Goal: Find specific page/section: Find specific page/section

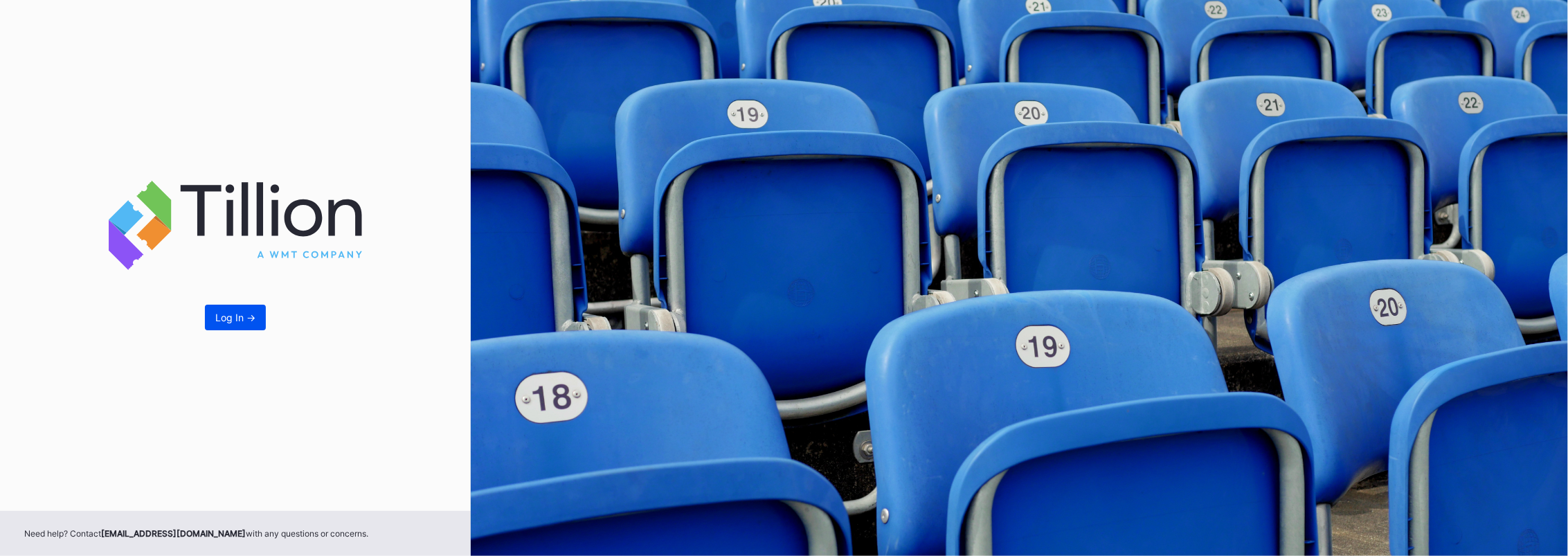
click at [256, 324] on button "Log In ->" at bounding box center [235, 317] width 61 height 26
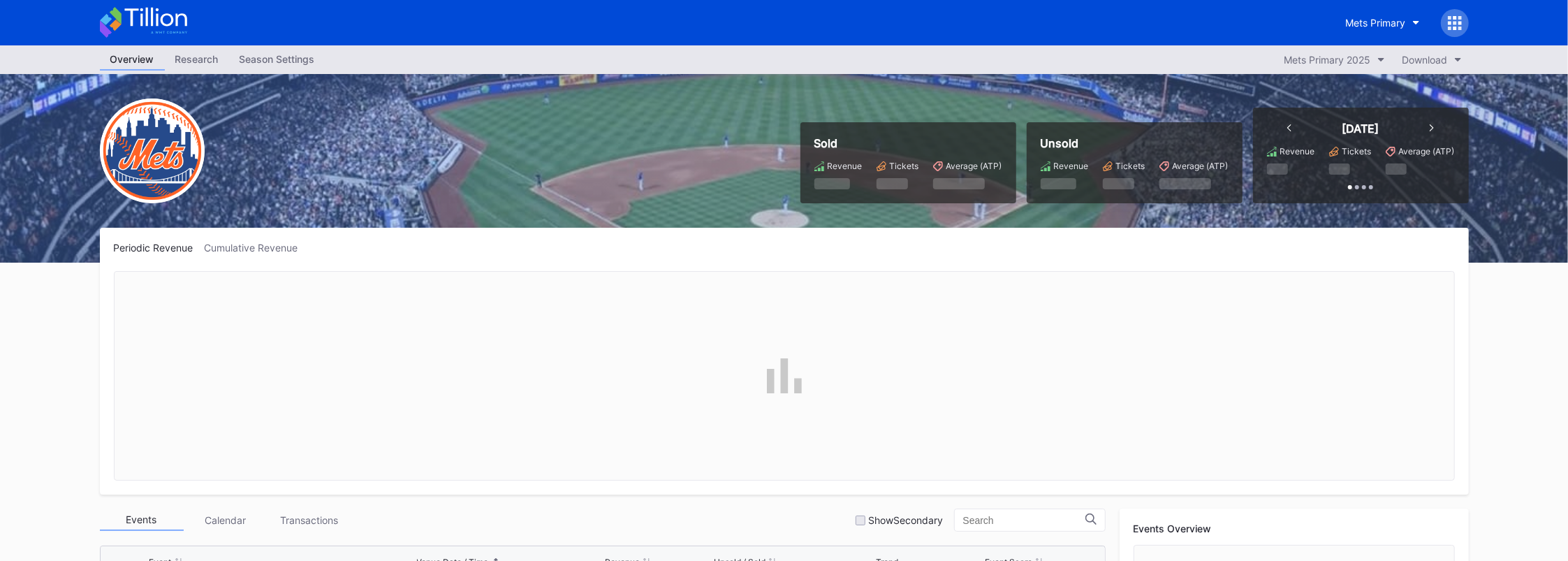
scroll to position [3314, 0]
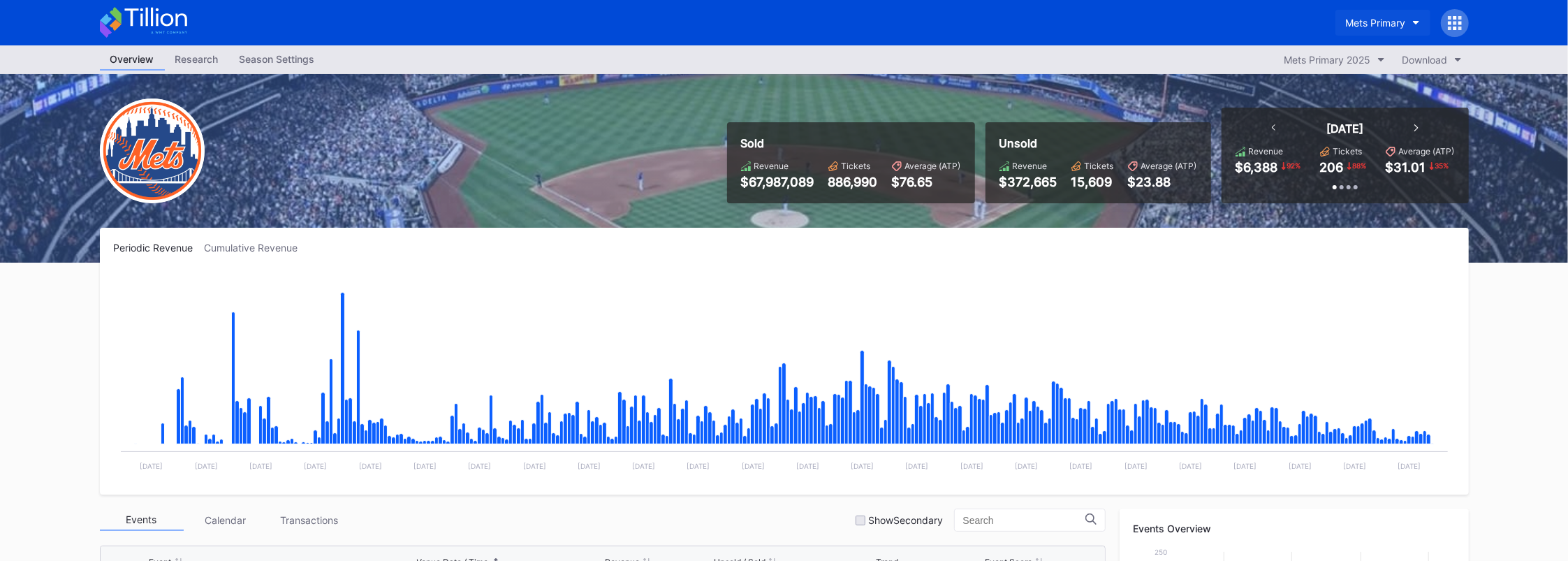
click at [1368, 32] on button "Mets Primary" at bounding box center [1383, 23] width 95 height 26
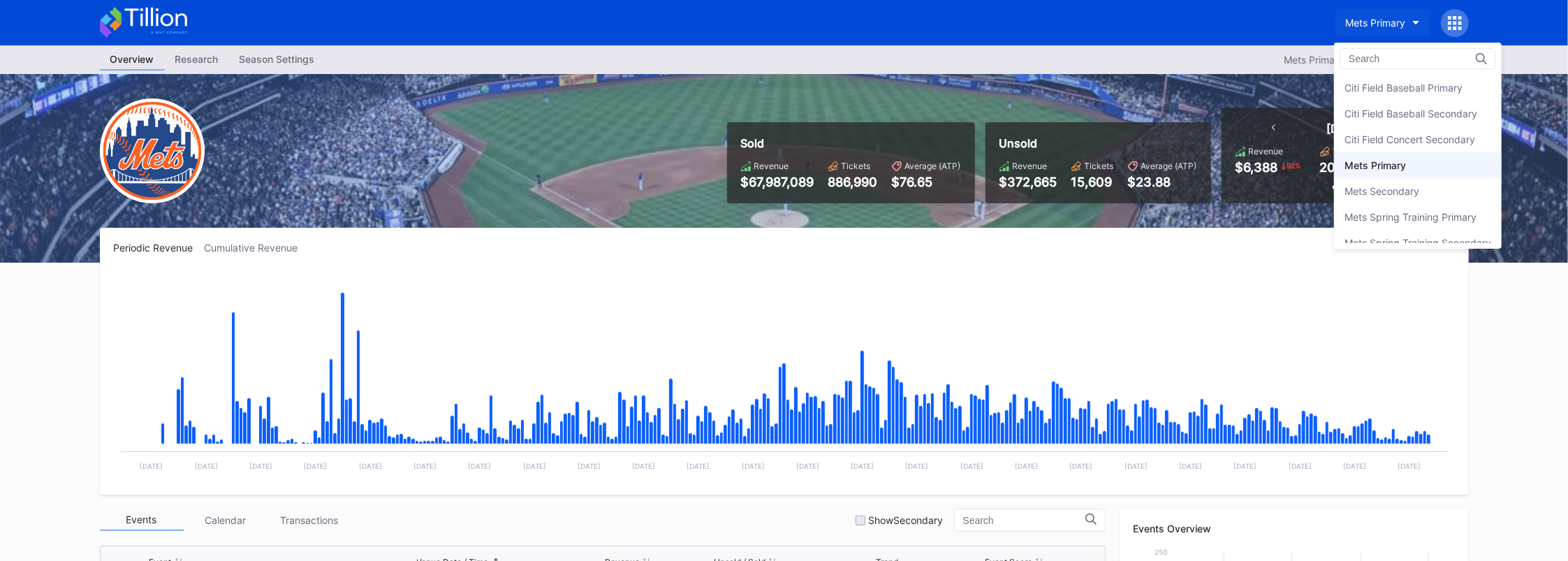
scroll to position [13, 0]
click at [1359, 172] on div "Mets Secondary" at bounding box center [1381, 178] width 74 height 12
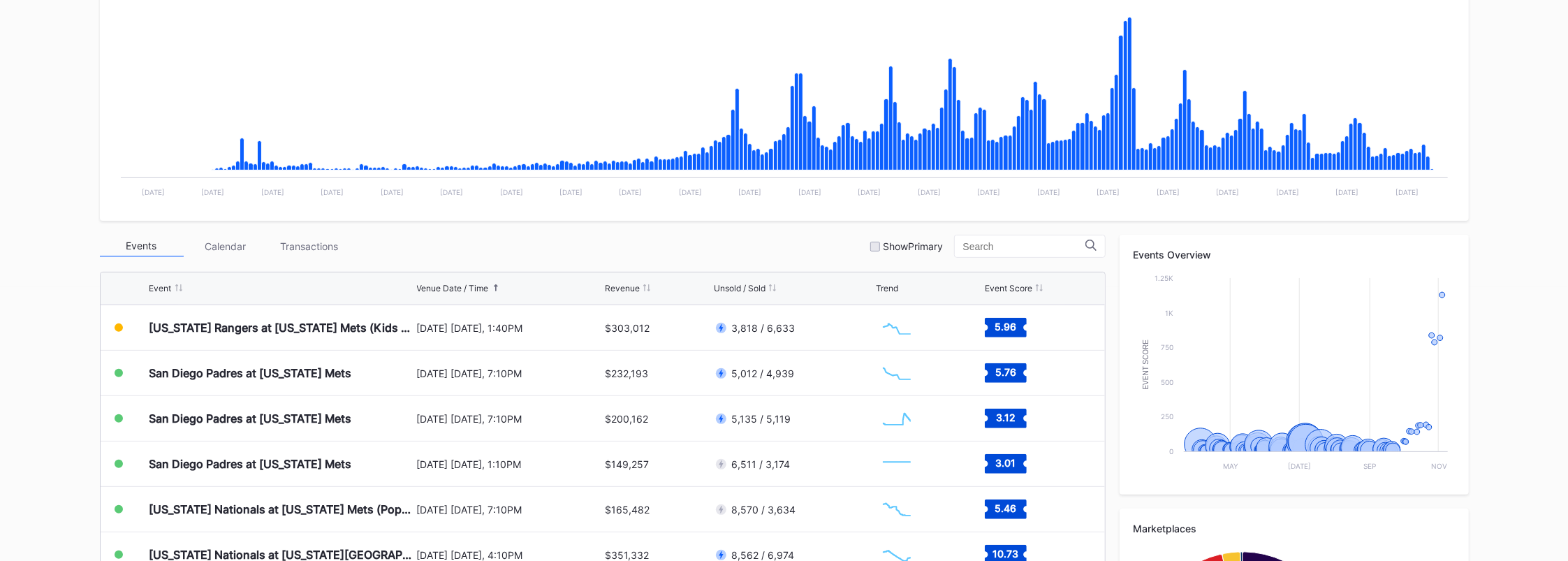
scroll to position [280, 0]
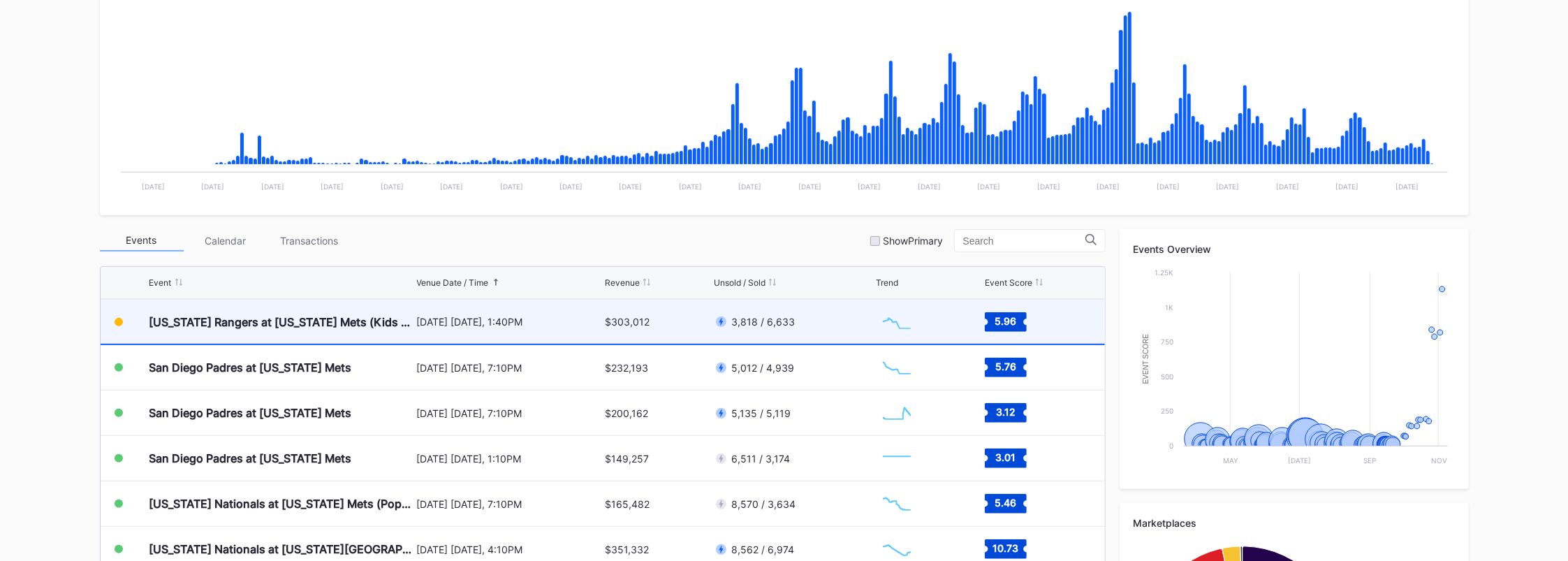
click at [249, 332] on div "[US_STATE] Rangers at [US_STATE] Mets (Kids Color-In Lunchbox Giveaway)" at bounding box center [281, 321] width 264 height 44
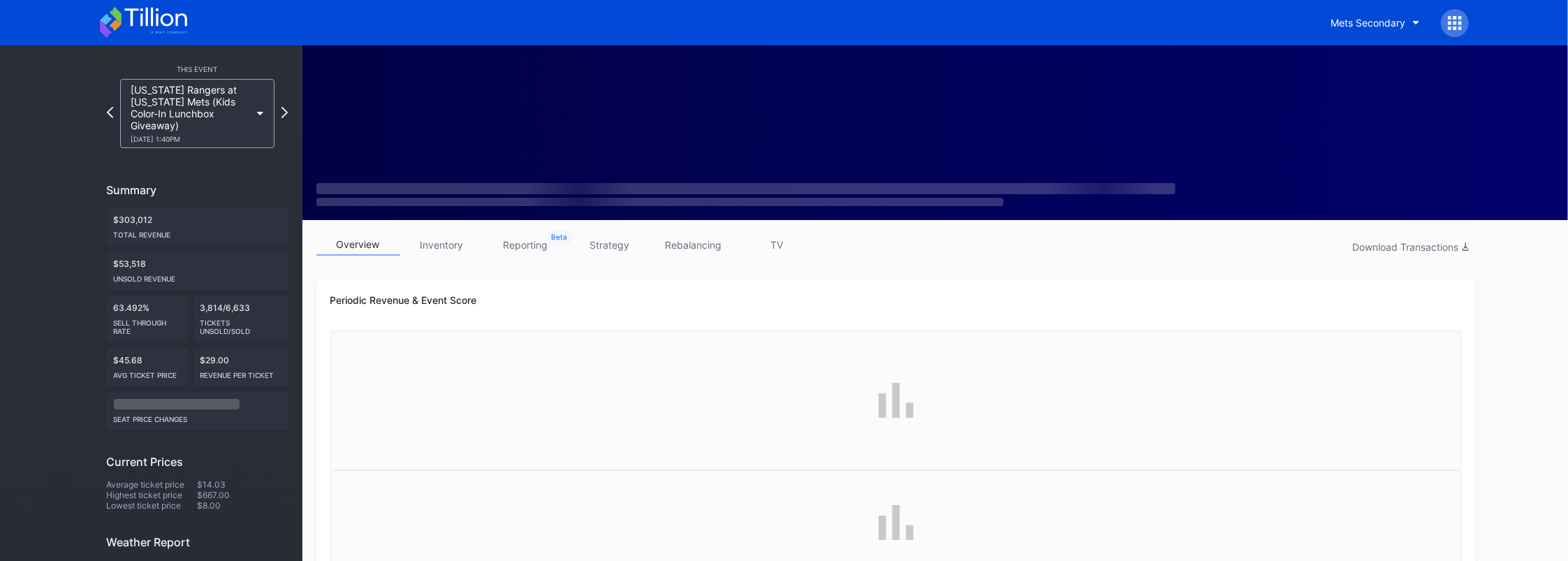
click at [432, 236] on link "inventory" at bounding box center [441, 244] width 84 height 22
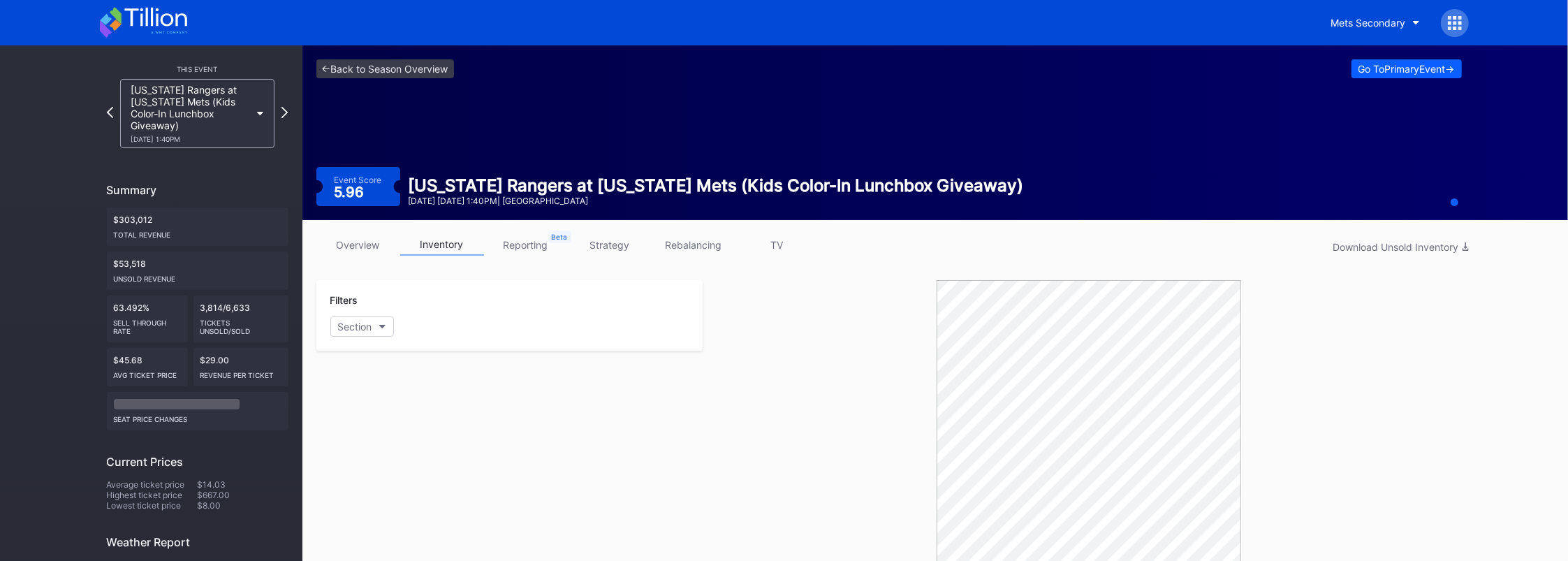
click at [370, 337] on div "Filters Section" at bounding box center [510, 316] width 386 height 71
click at [371, 335] on button "Section" at bounding box center [362, 326] width 63 height 20
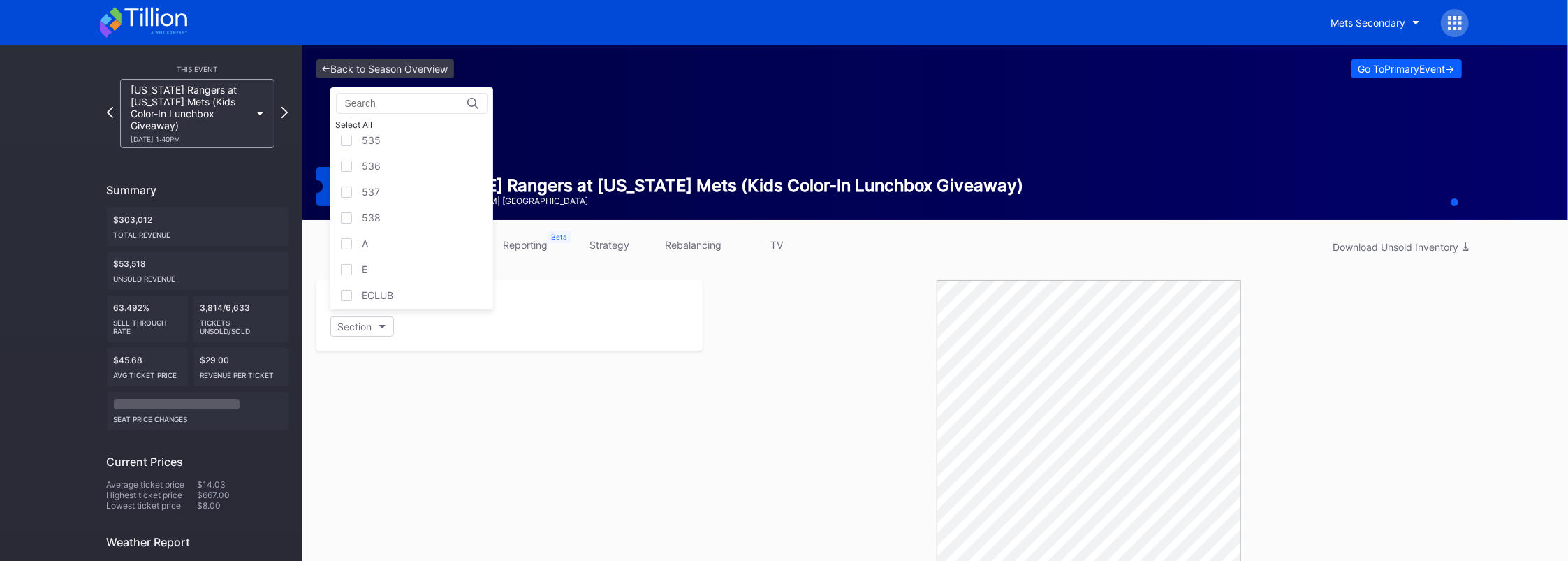
scroll to position [1623, 0]
click at [354, 234] on div "E" at bounding box center [412, 239] width 163 height 26
click at [353, 217] on div "A" at bounding box center [412, 214] width 163 height 26
click at [351, 297] on div "F" at bounding box center [412, 291] width 163 height 26
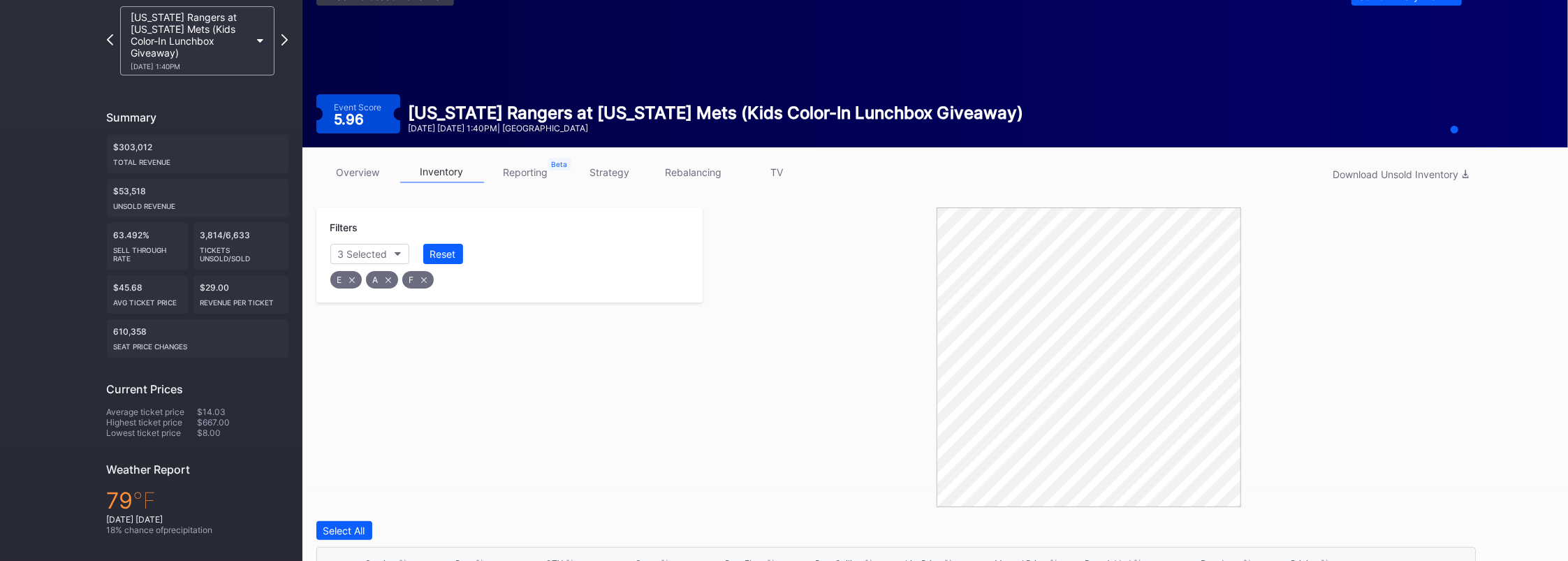
scroll to position [0, 0]
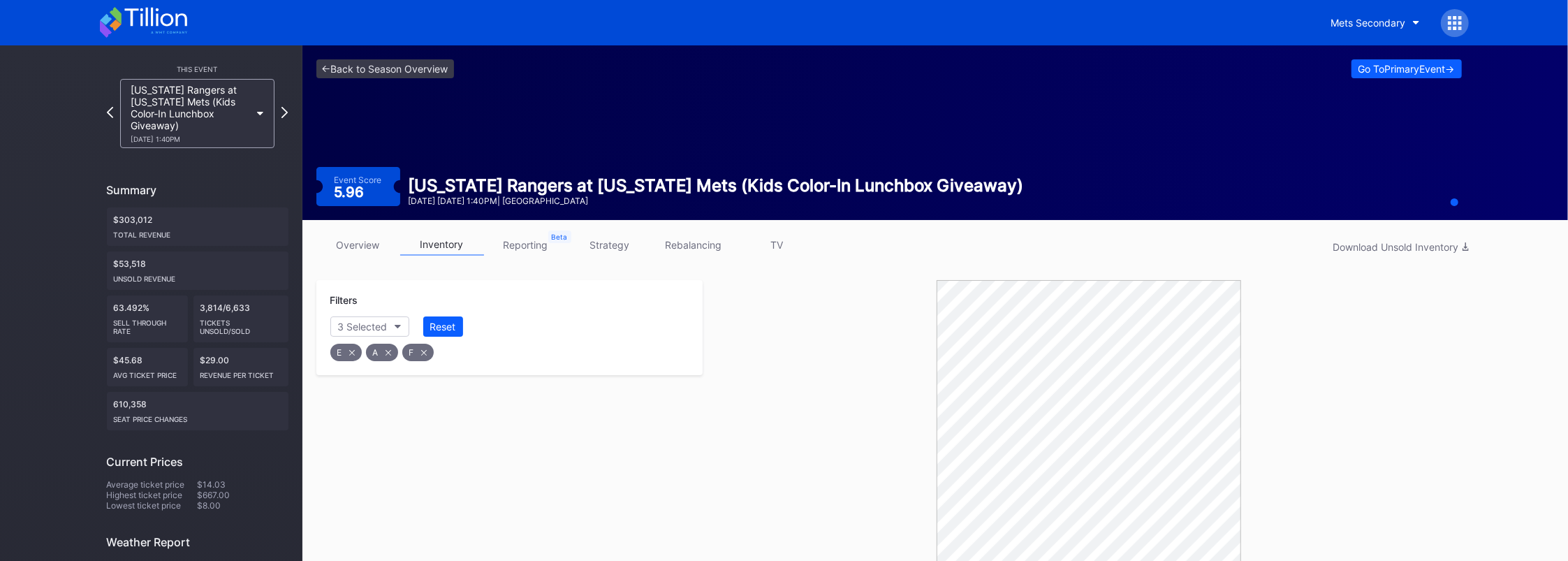
click at [195, 113] on div "[US_STATE] Rangers at [US_STATE] Mets (Kids Color-In Lunchbox Giveaway) [DATE] …" at bounding box center [190, 113] width 120 height 60
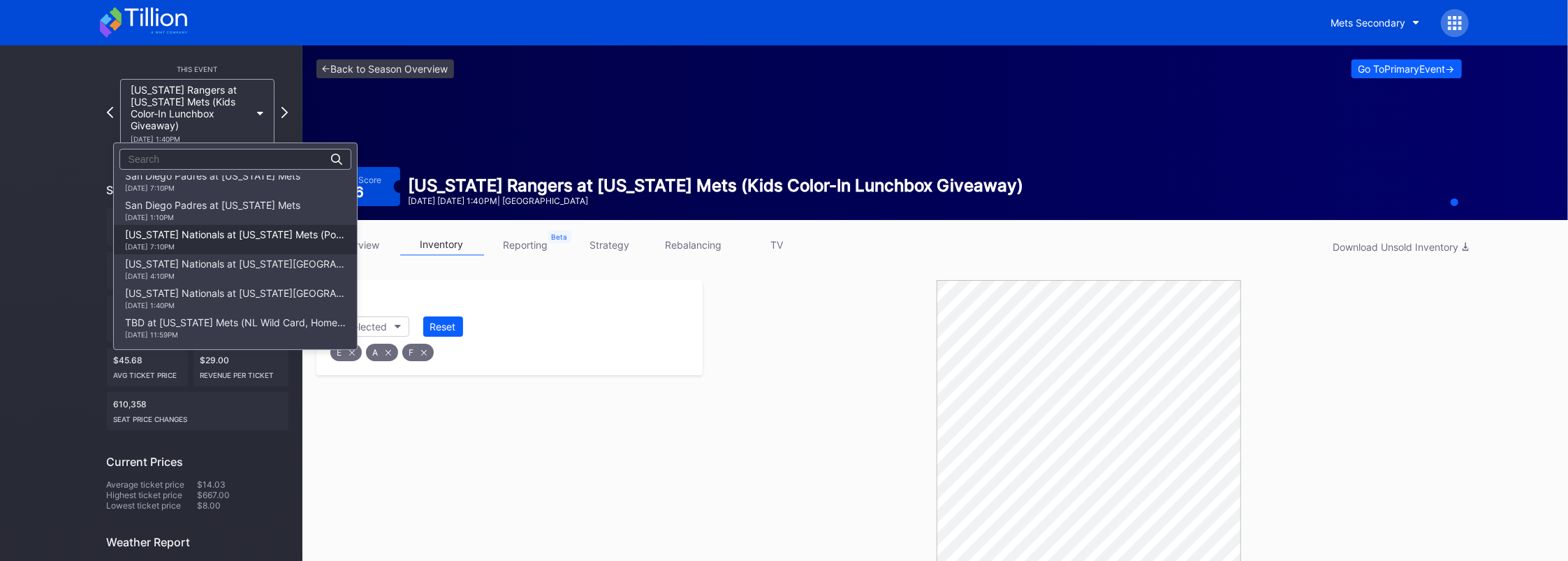
scroll to position [2237, 0]
click at [177, 277] on div "[DATE] 1:40PM" at bounding box center [235, 278] width 221 height 9
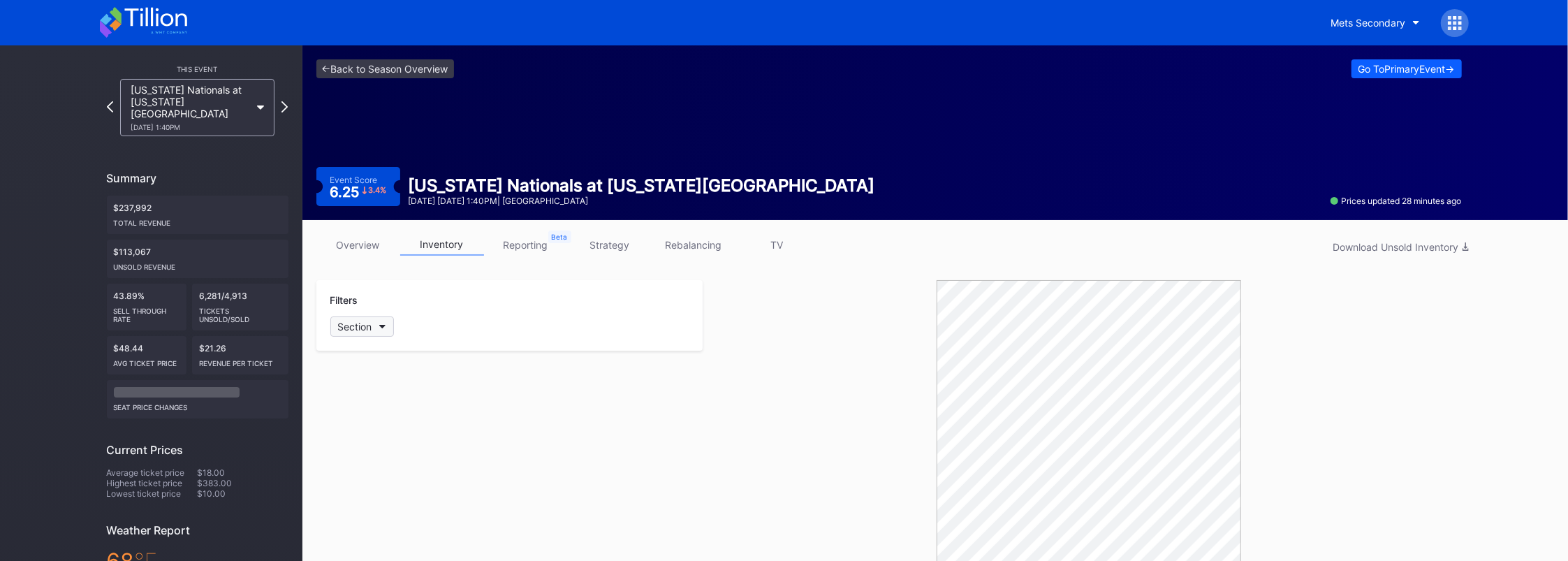
click at [385, 331] on button "Section" at bounding box center [362, 326] width 63 height 20
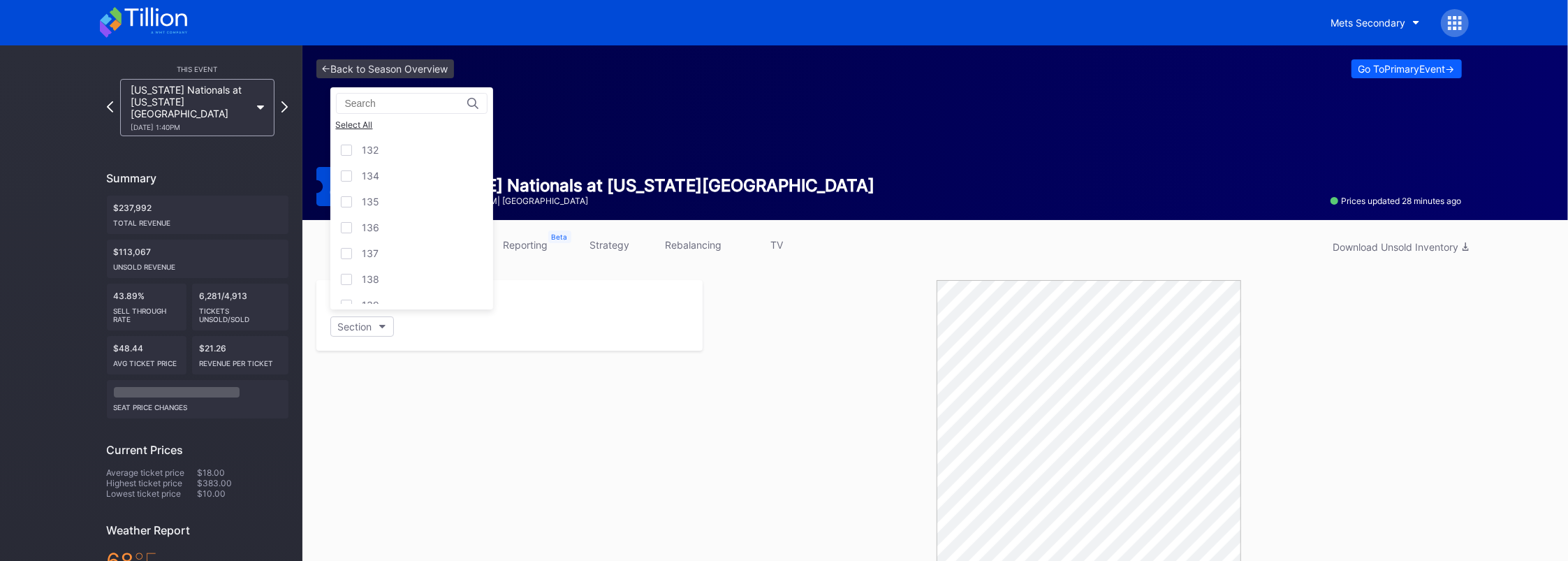
scroll to position [465, 0]
click at [350, 209] on div "135" at bounding box center [412, 200] width 163 height 26
click at [345, 231] on div at bounding box center [346, 226] width 11 height 11
click at [345, 255] on div at bounding box center [346, 252] width 11 height 11
click at [341, 286] on div "138" at bounding box center [412, 278] width 163 height 26
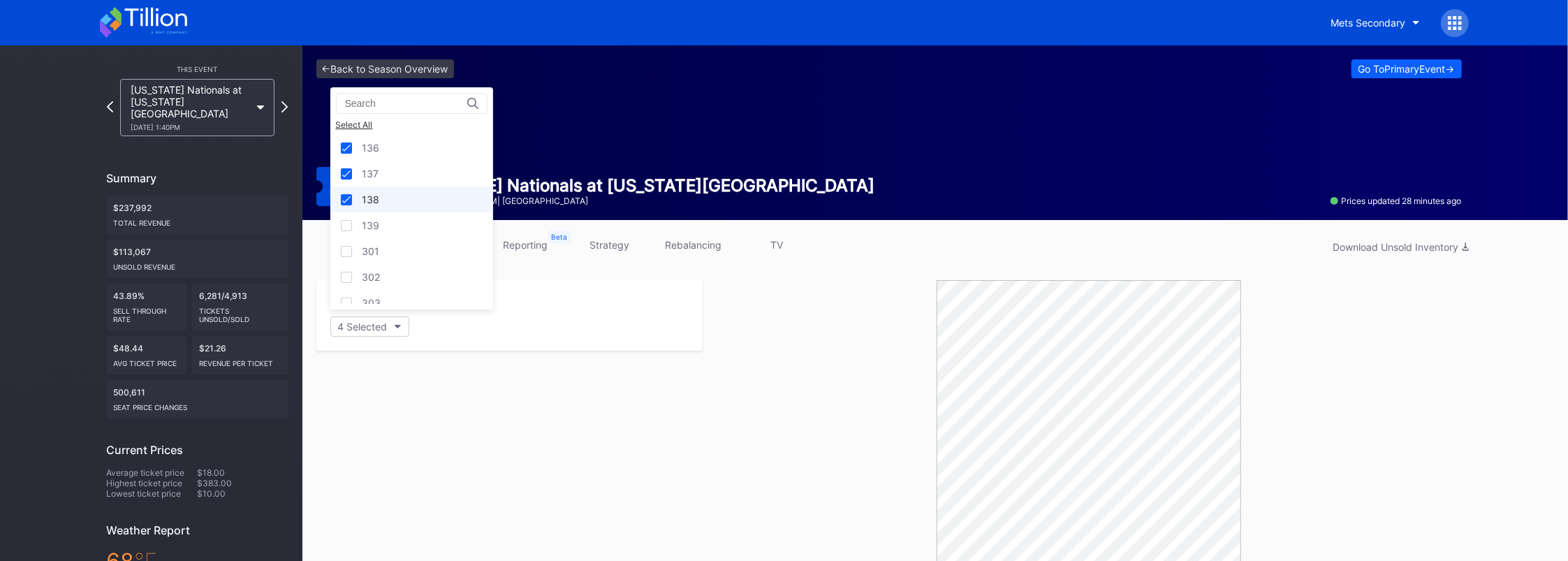
scroll to position [559, 0]
click at [350, 213] on div at bounding box center [346, 210] width 11 height 11
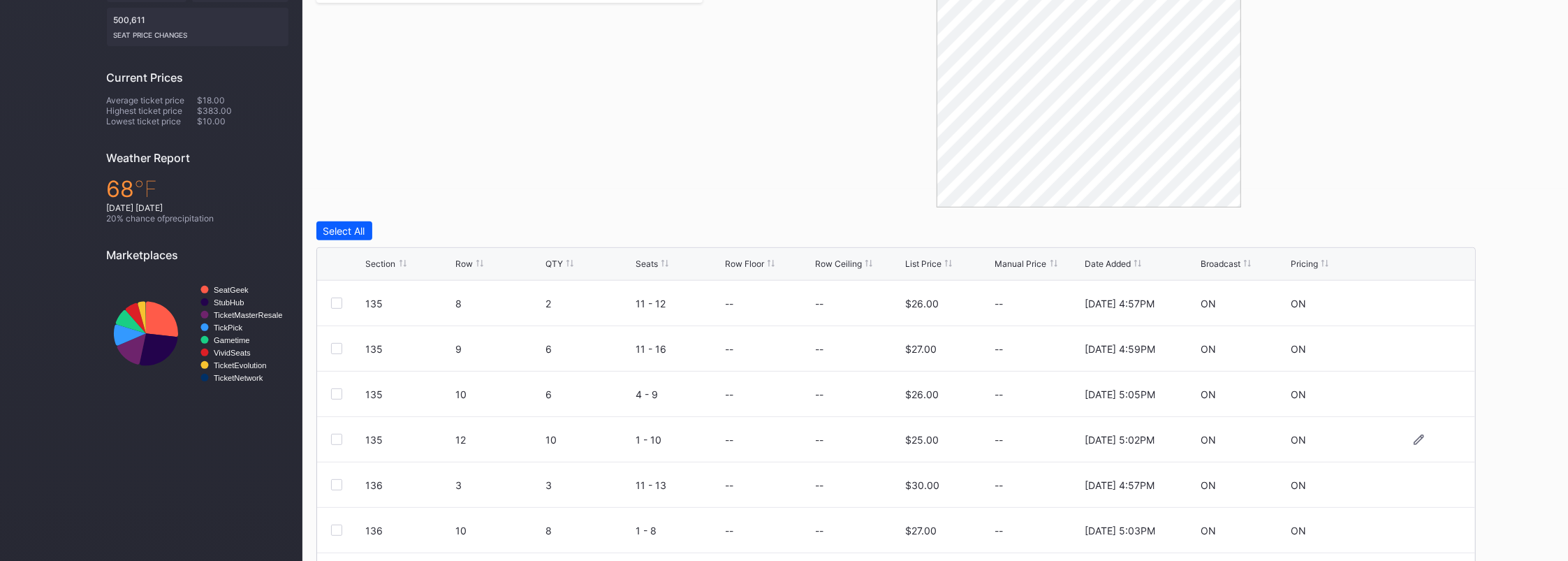
scroll to position [457, 0]
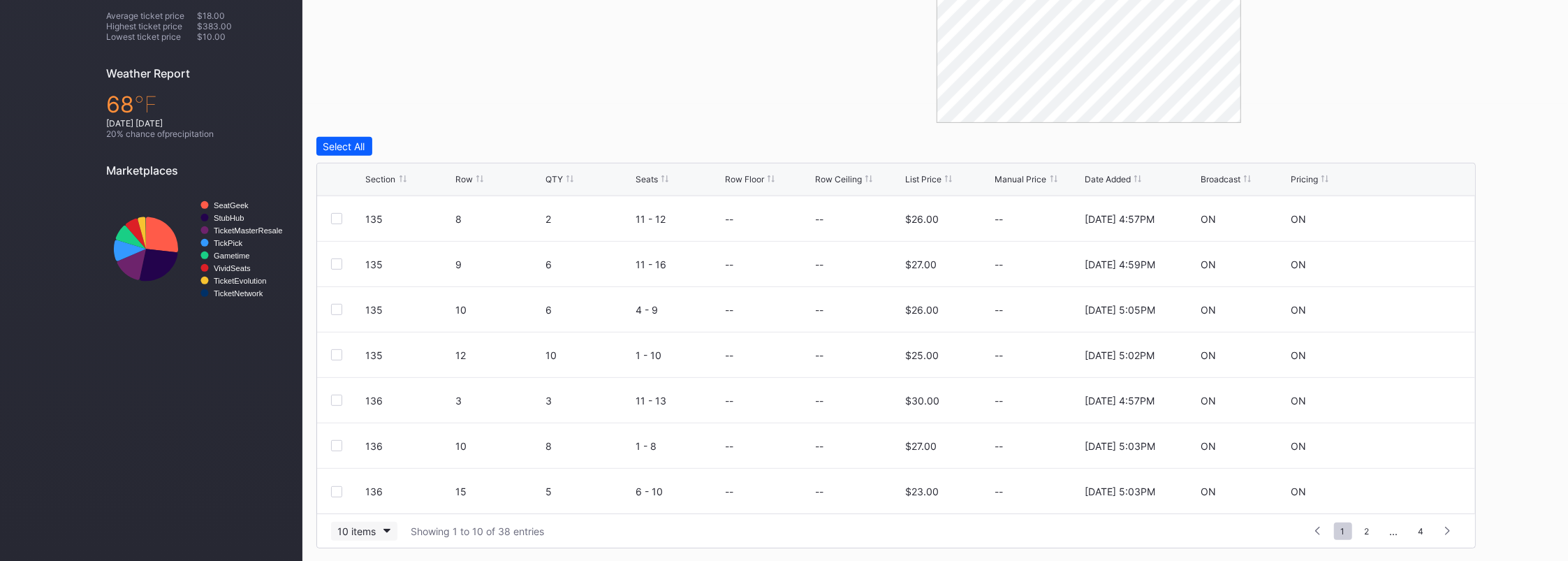
click at [376, 526] on div "10 items" at bounding box center [357, 532] width 38 height 12
click at [371, 489] on div "200 items" at bounding box center [363, 495] width 45 height 12
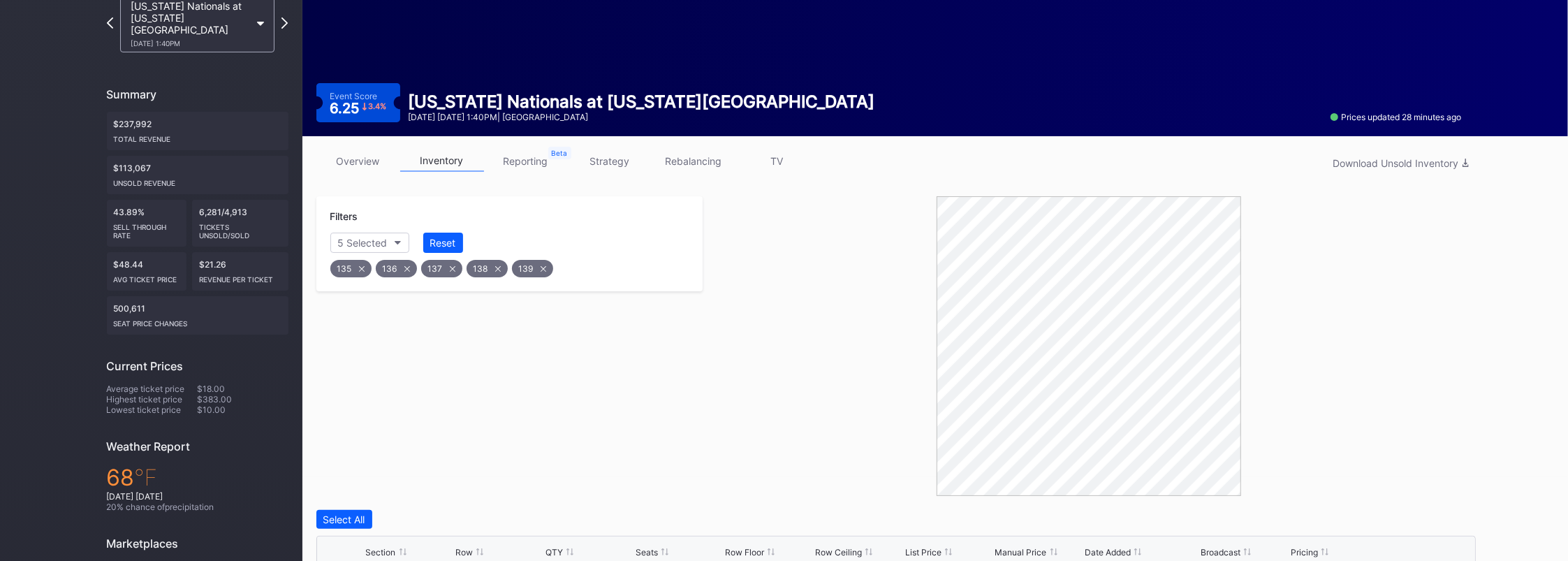
click at [404, 266] on icon at bounding box center [407, 268] width 5 height 5
click at [403, 266] on icon at bounding box center [406, 268] width 5 height 5
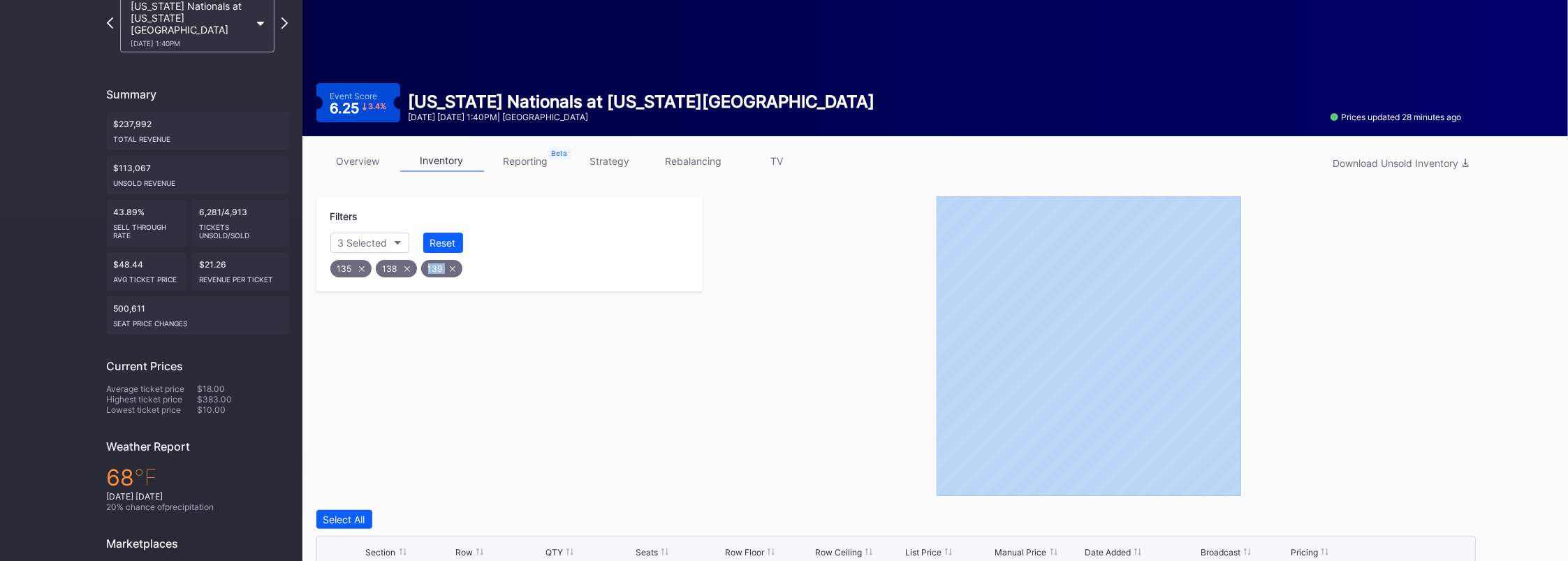
click at [404, 266] on icon at bounding box center [407, 268] width 5 height 5
click at [408, 270] on div "139" at bounding box center [396, 268] width 42 height 17
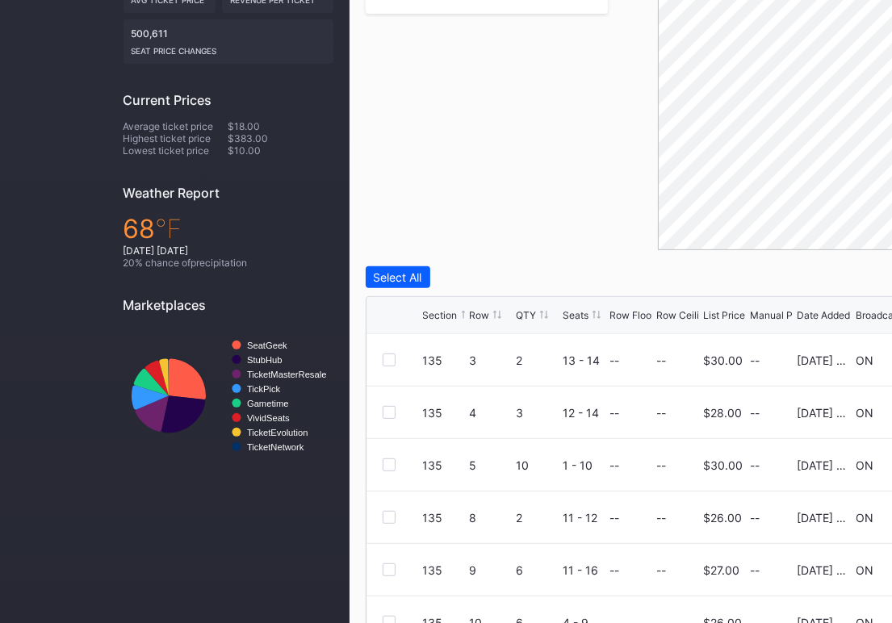
scroll to position [97, 0]
